Goal: Information Seeking & Learning: Learn about a topic

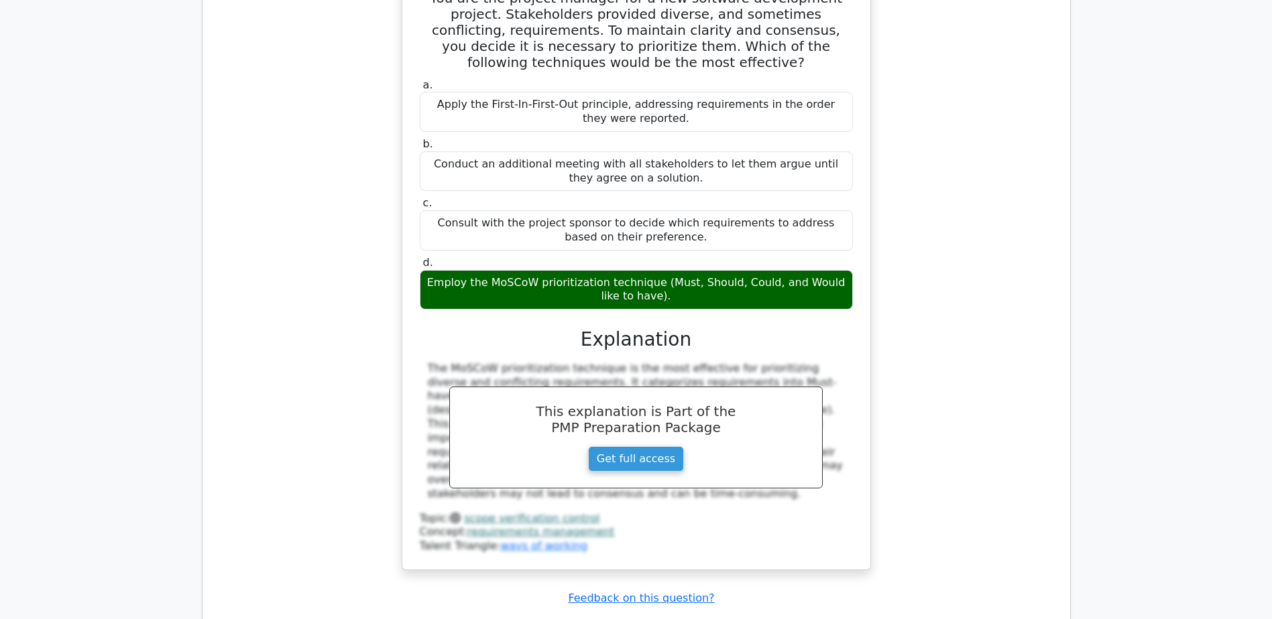
scroll to position [6637, 0]
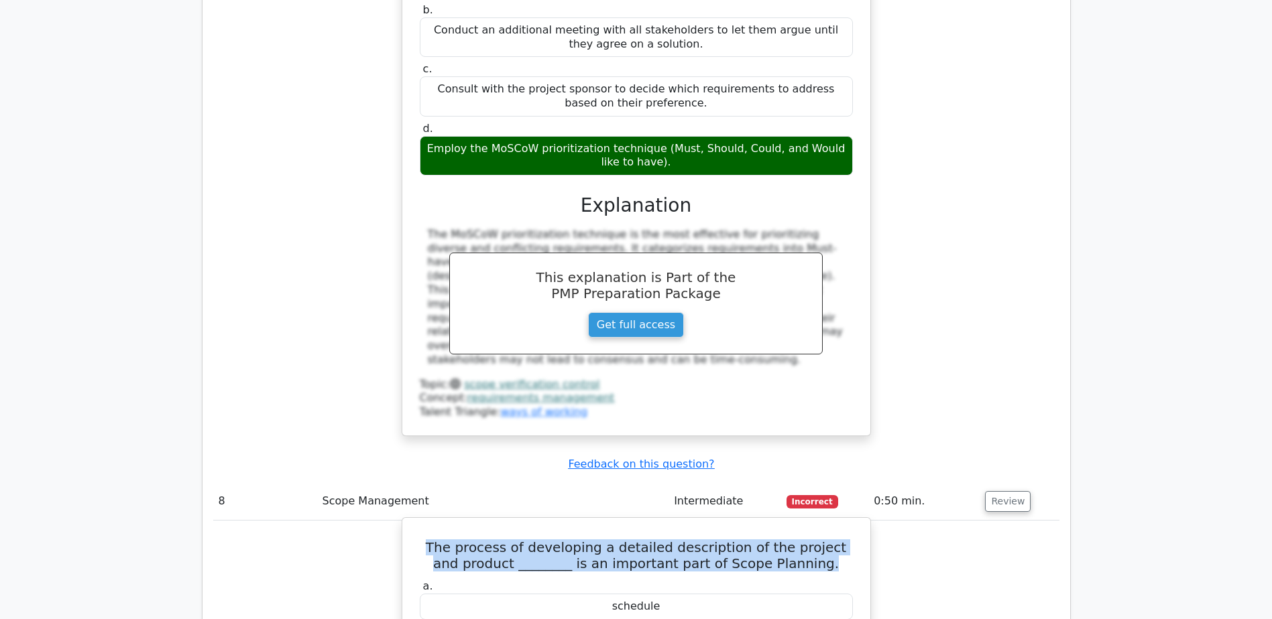
drag, startPoint x: 428, startPoint y: 172, endPoint x: 809, endPoint y: 196, distance: 381.6
drag, startPoint x: 612, startPoint y: 331, endPoint x: 681, endPoint y: 320, distance: 69.9
copy div "scope"
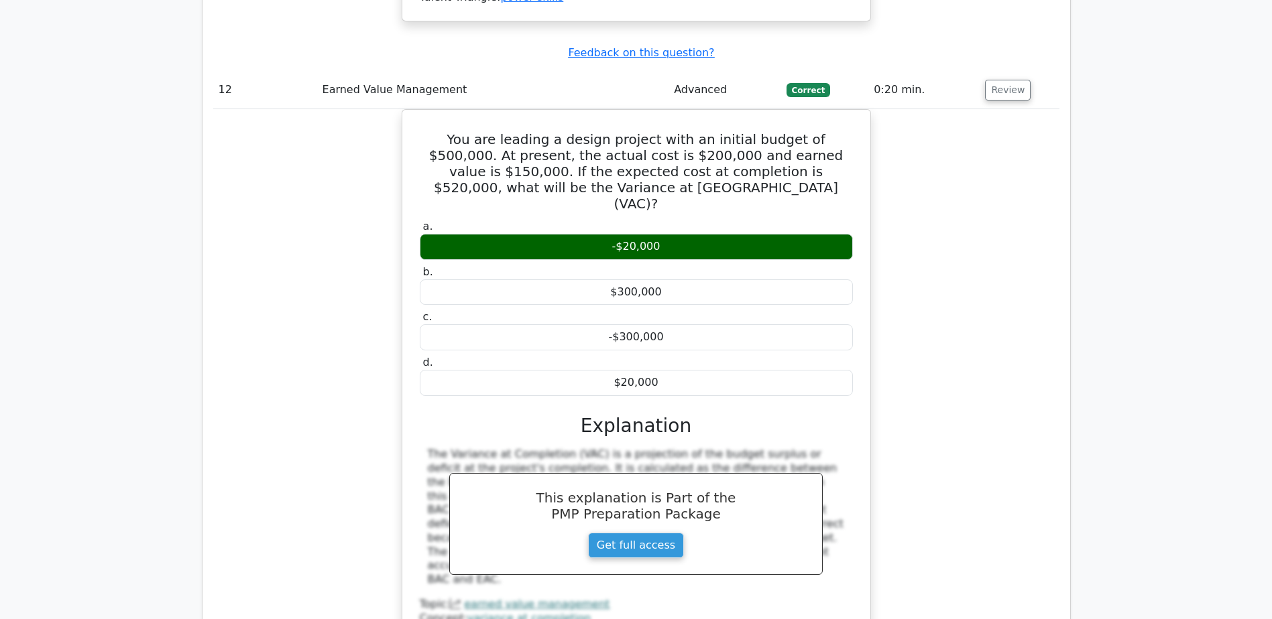
scroll to position [10459, 0]
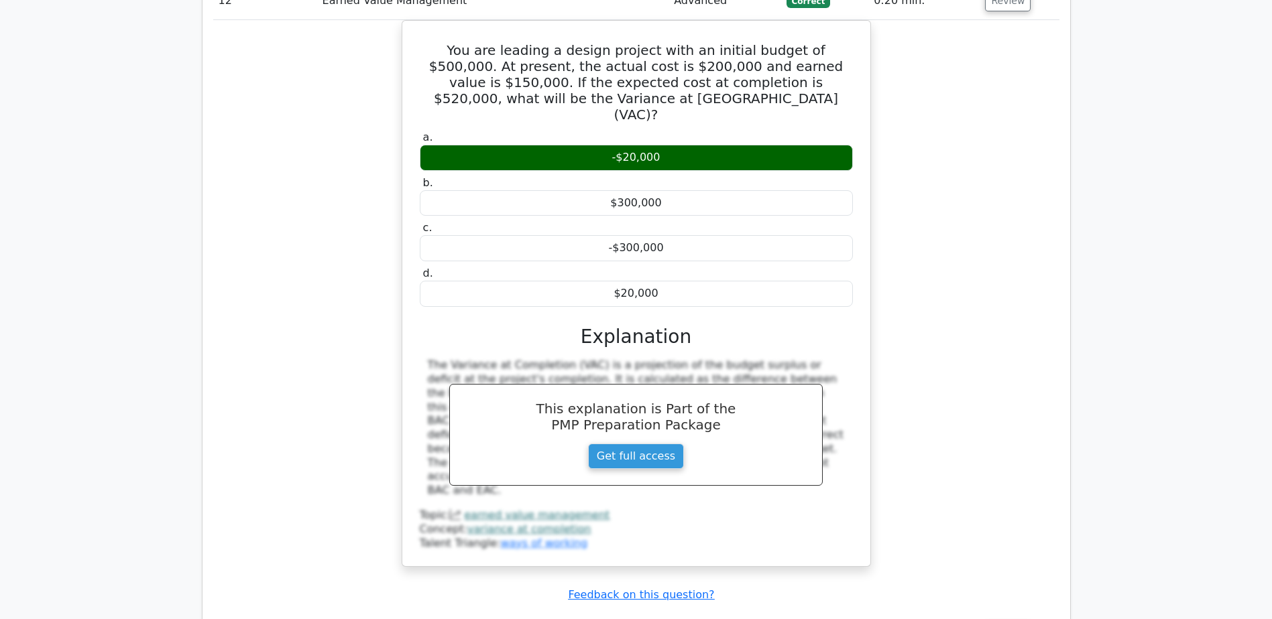
drag, startPoint x: 425, startPoint y: 219, endPoint x: 785, endPoint y: 258, distance: 362.2
copy h5 "In team building, _________ refers to creating an environment where team member…"
drag, startPoint x: 581, startPoint y: 432, endPoint x: 699, endPoint y: 427, distance: 118.1
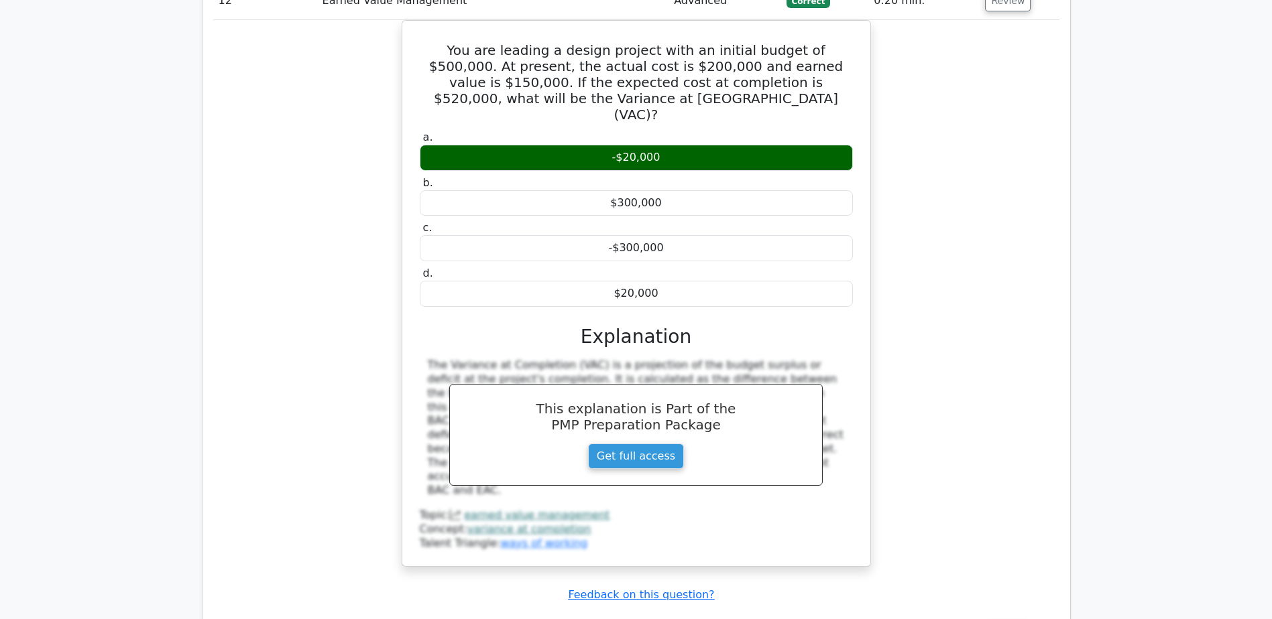
copy div "psychological safety"
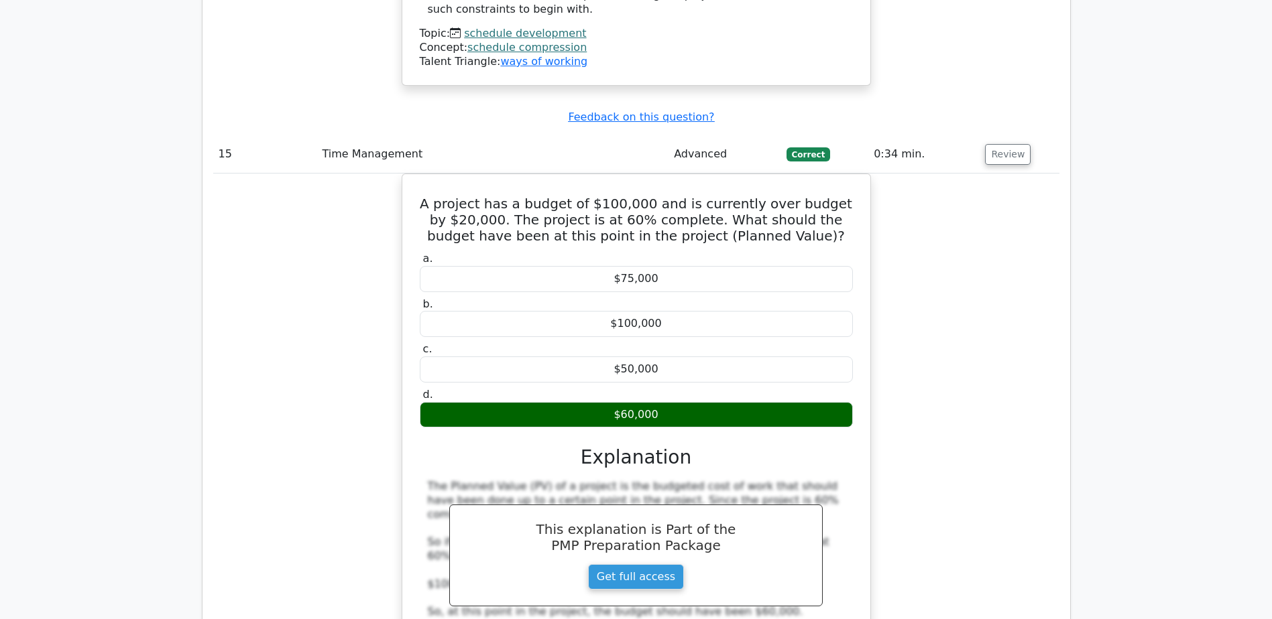
scroll to position [12336, 0]
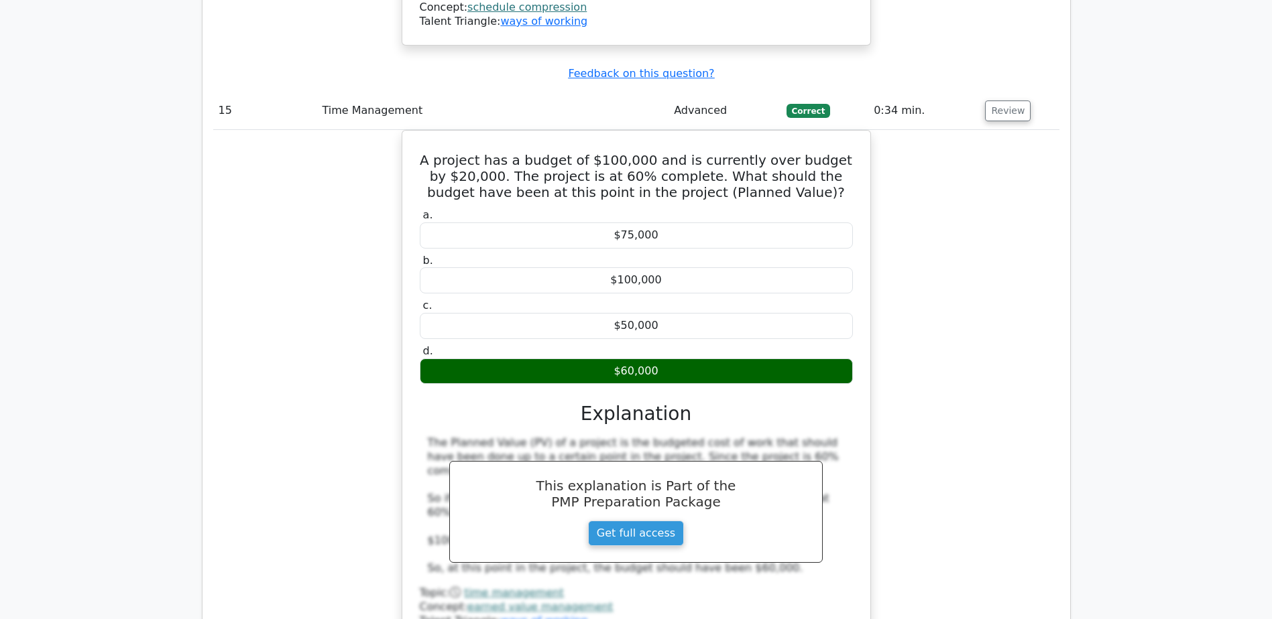
drag, startPoint x: 421, startPoint y: 253, endPoint x: 853, endPoint y: 252, distance: 432.4
copy h5 "What does the term 'risk velocity' refer to in project risk management?"
drag, startPoint x: 476, startPoint y: 383, endPoint x: 810, endPoint y: 388, distance: 333.9
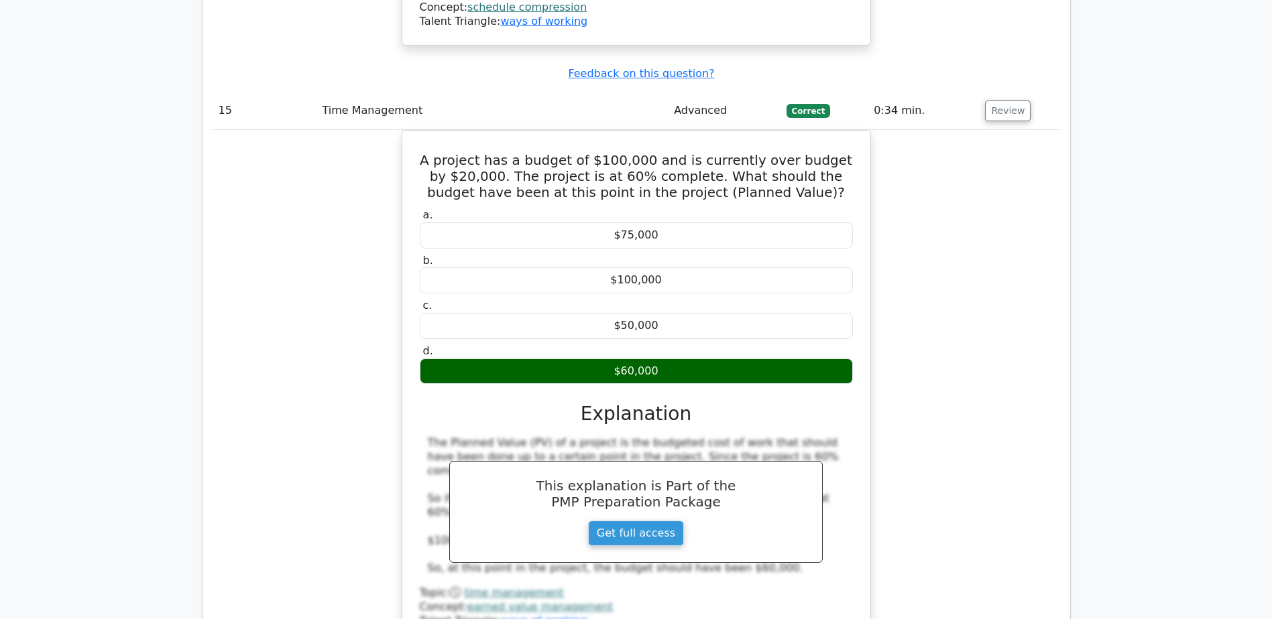
copy div "The speed at which a risk can impact the project once it occurs"
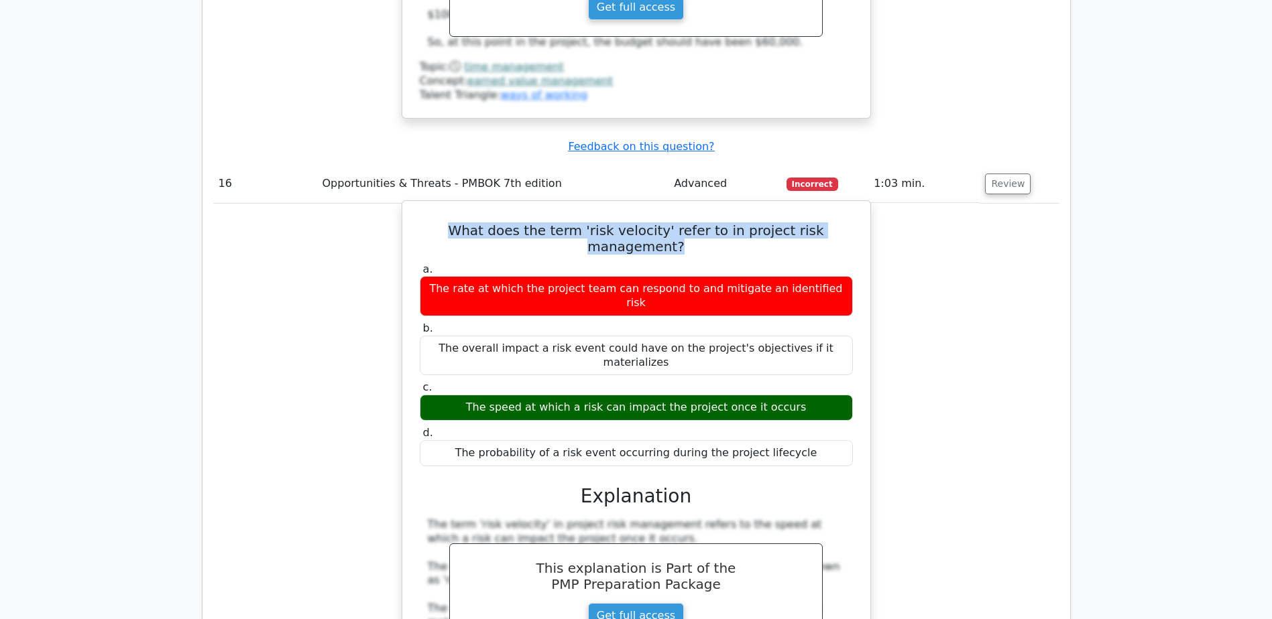
scroll to position [12873, 0]
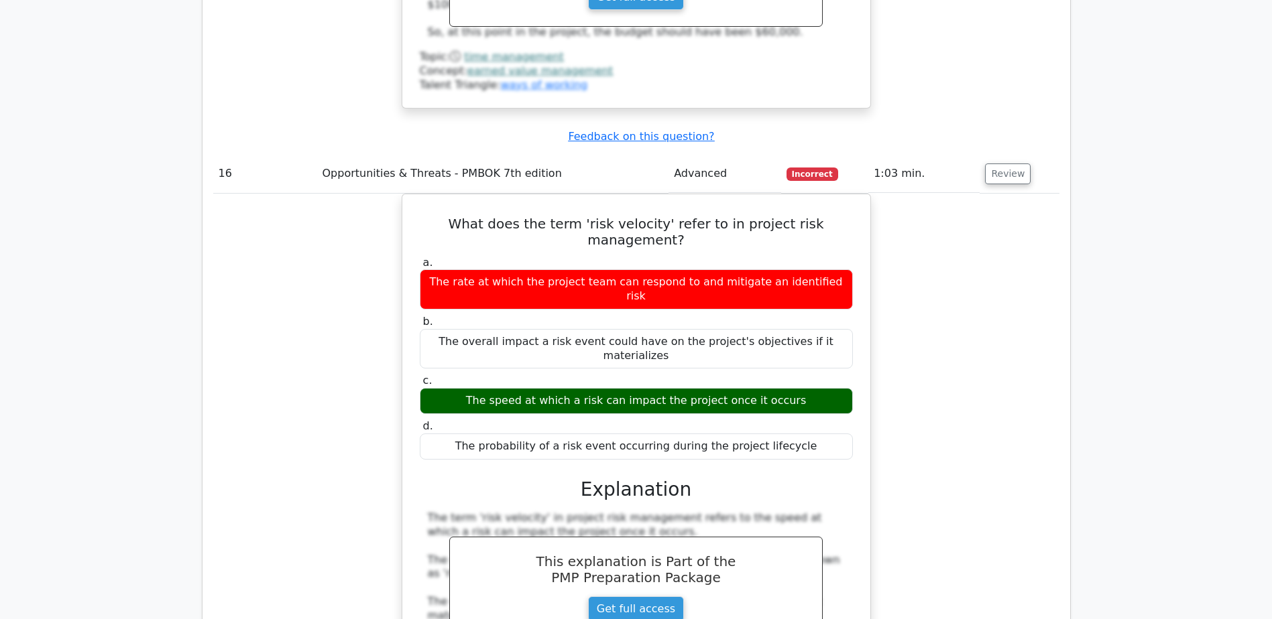
drag, startPoint x: 439, startPoint y: 353, endPoint x: 836, endPoint y: 353, distance: 396.9
copy h5 "In risk management, what does the term 'risk velocity' refer to?"
drag, startPoint x: 481, startPoint y: 455, endPoint x: 800, endPoint y: 451, distance: 318.5
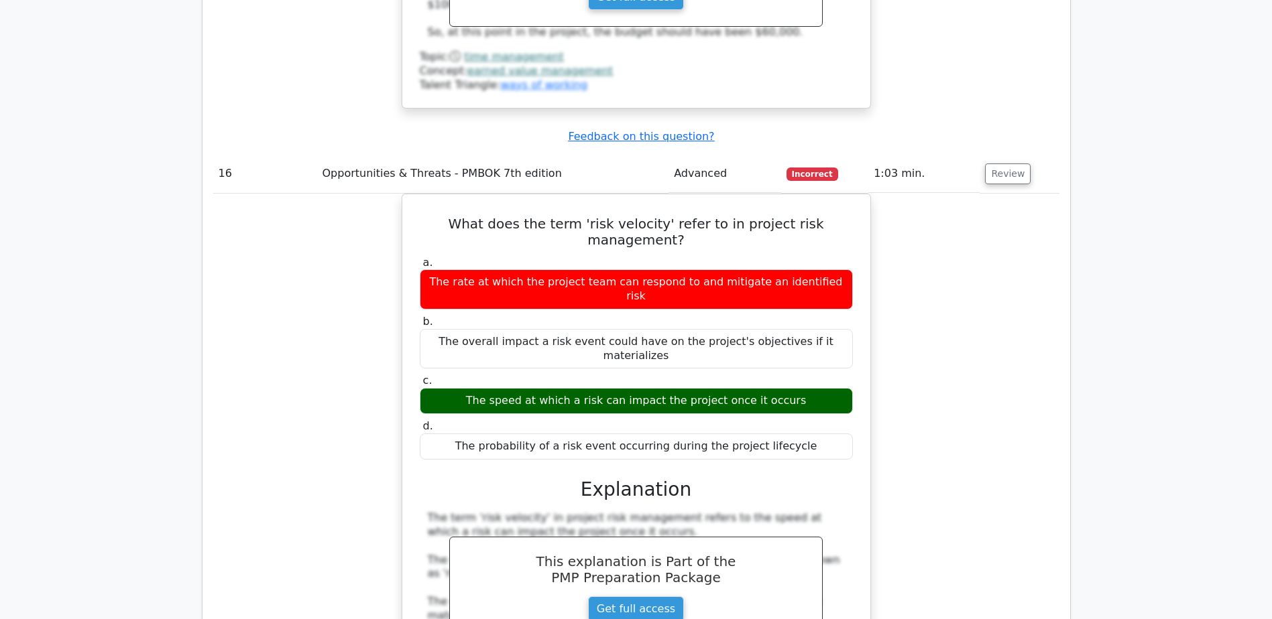
copy div "The speed at which a risk can impact the project once it occurs"
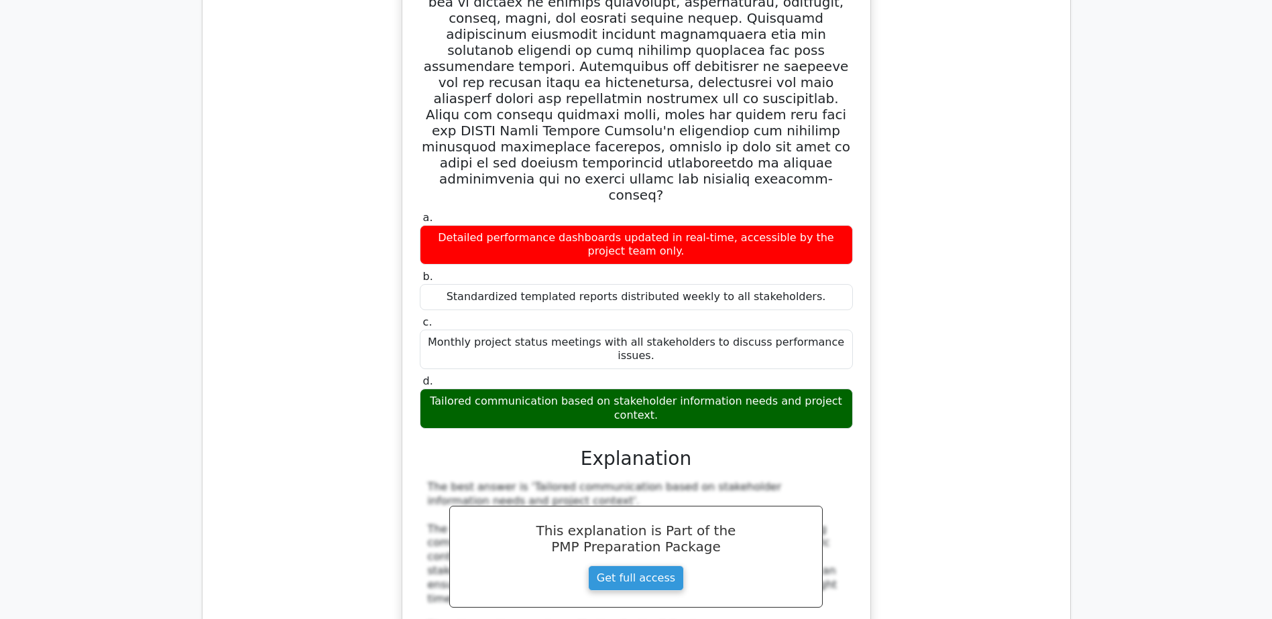
scroll to position [14549, 0]
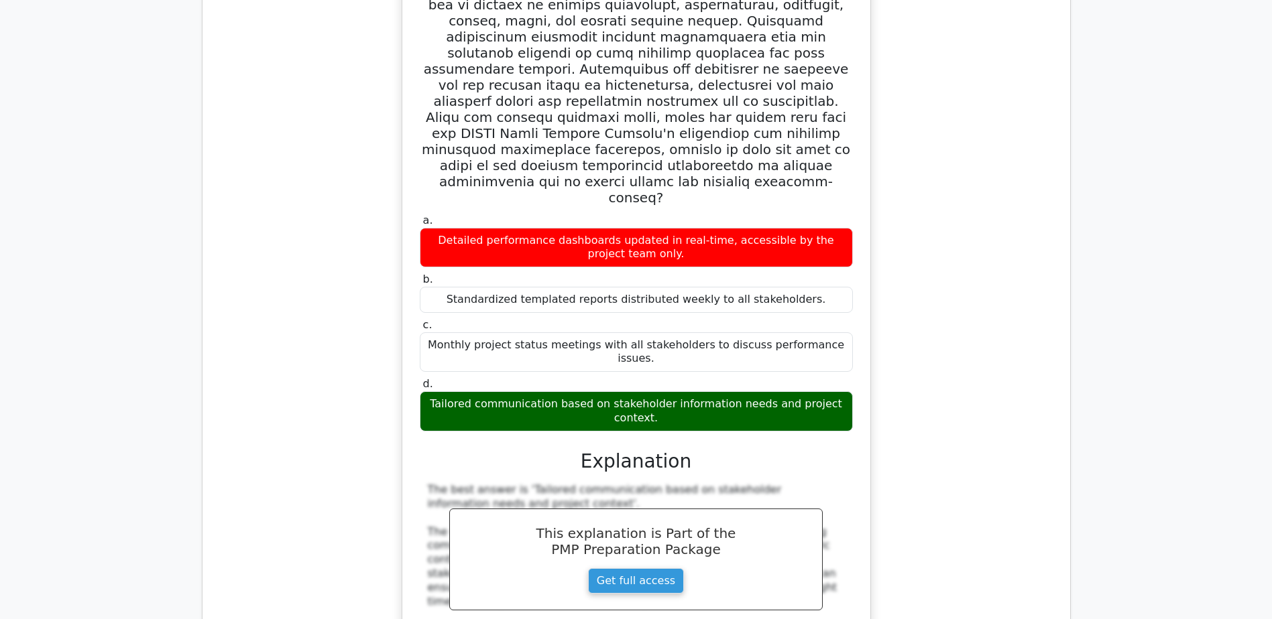
drag, startPoint x: 444, startPoint y: 365, endPoint x: 766, endPoint y: 388, distance: 322.7
copy h5 "In a project management context, which of the following best illustrates the co…"
drag, startPoint x: 428, startPoint y: 425, endPoint x: 737, endPoint y: 435, distance: 309.2
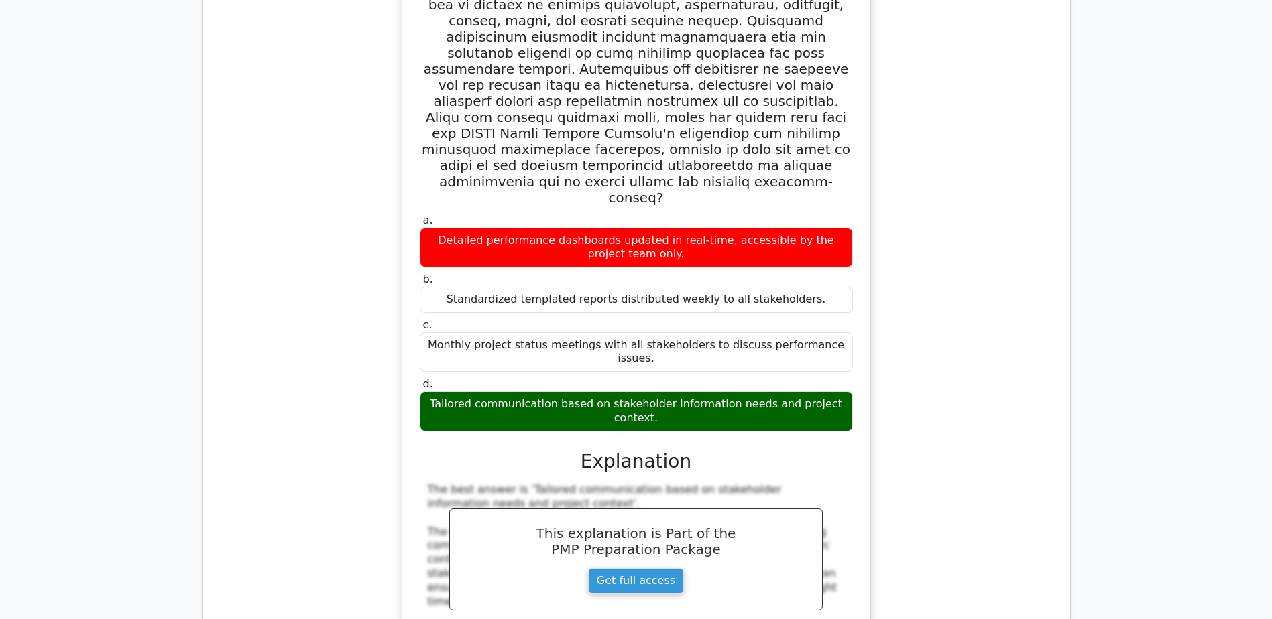
copy div "Considering how changes in one project component may impact other components an…"
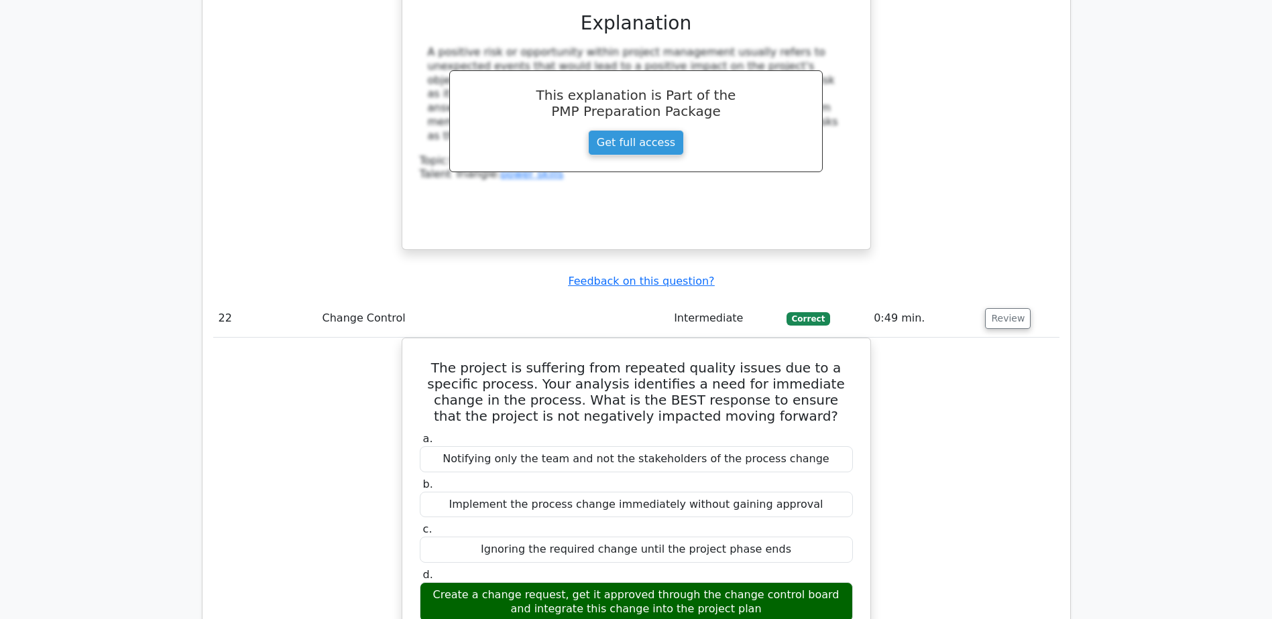
scroll to position [17230, 0]
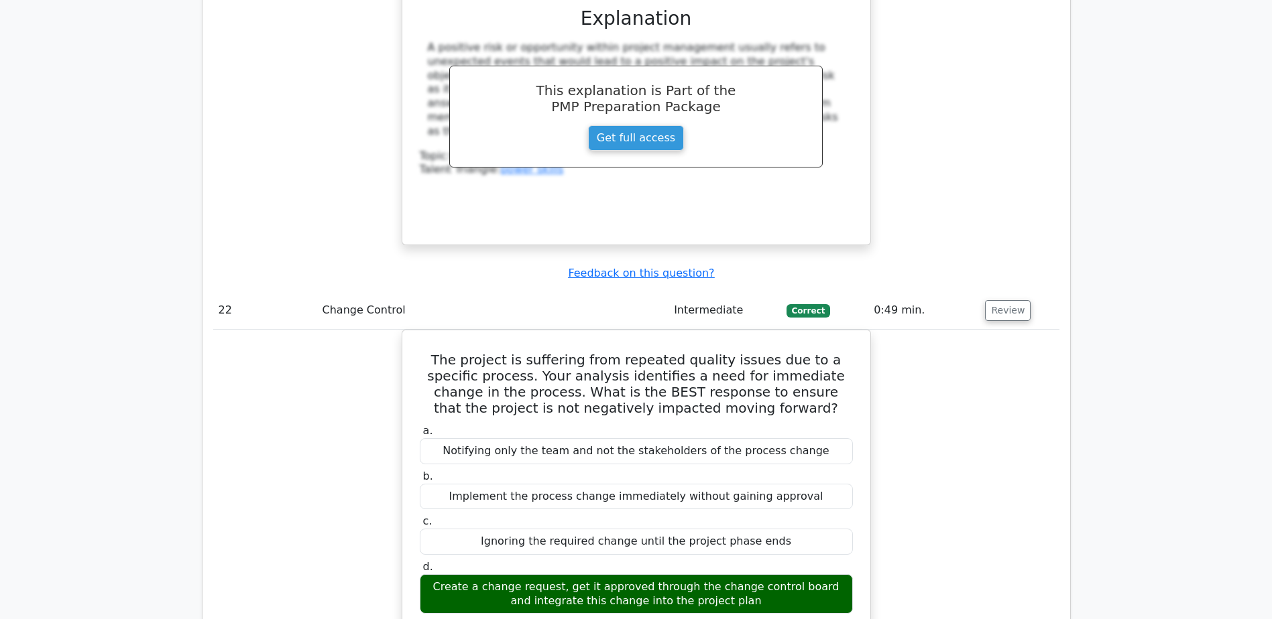
drag, startPoint x: 436, startPoint y: 253, endPoint x: 719, endPoint y: 273, distance: 284.3
drag, startPoint x: 585, startPoint y: 314, endPoint x: 700, endPoint y: 308, distance: 114.8
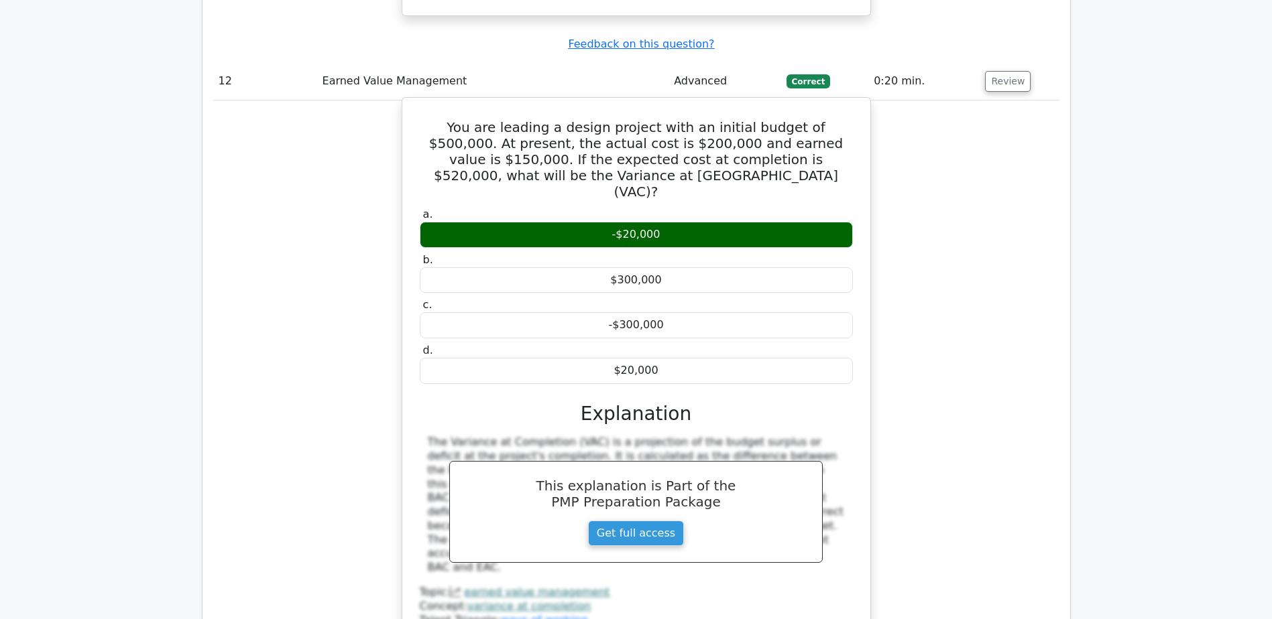
scroll to position [10459, 0]
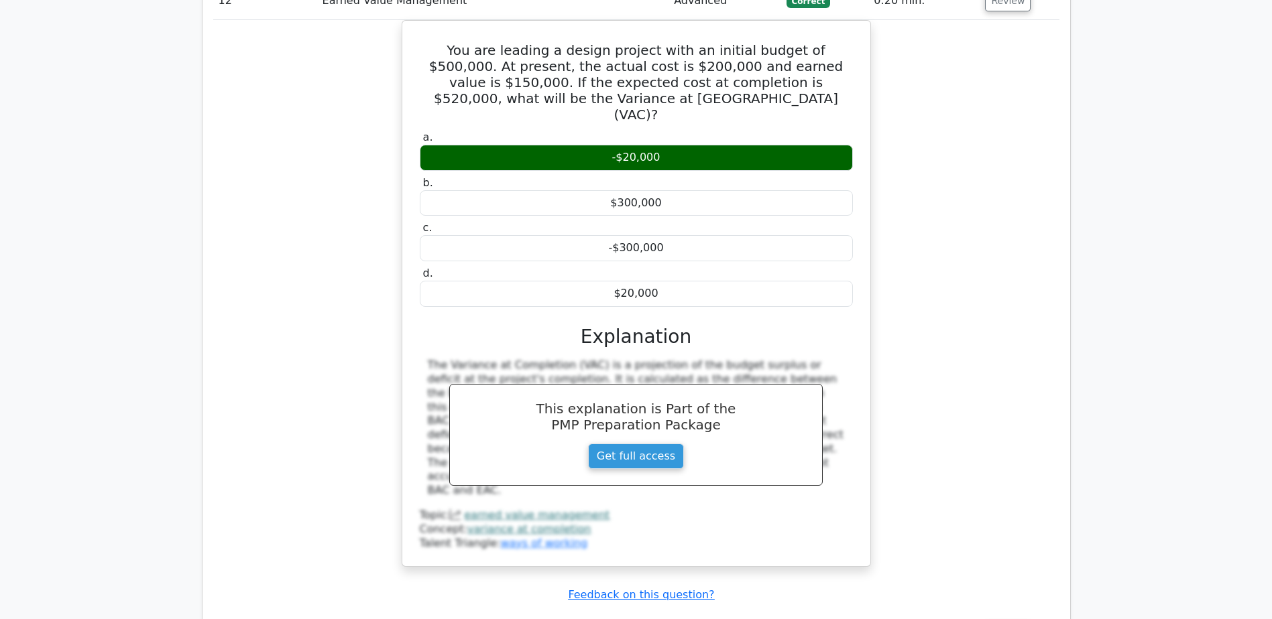
drag, startPoint x: 588, startPoint y: 430, endPoint x: 718, endPoint y: 429, distance: 130.1
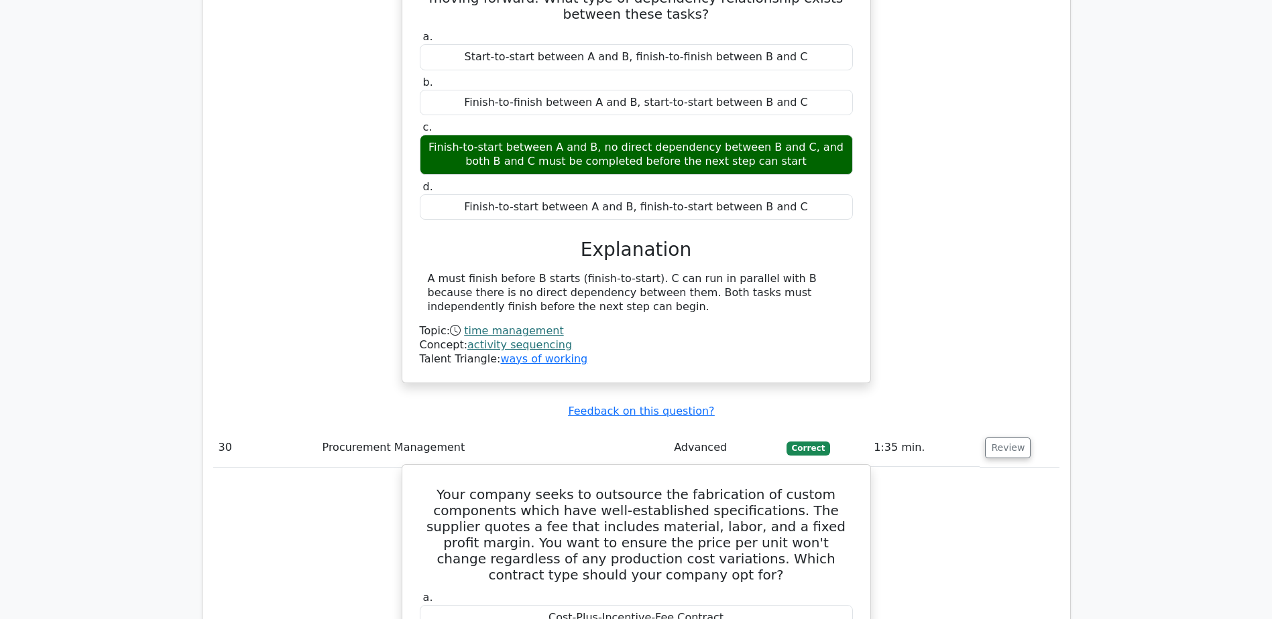
scroll to position [22825, 0]
